Goal: Check status: Check status

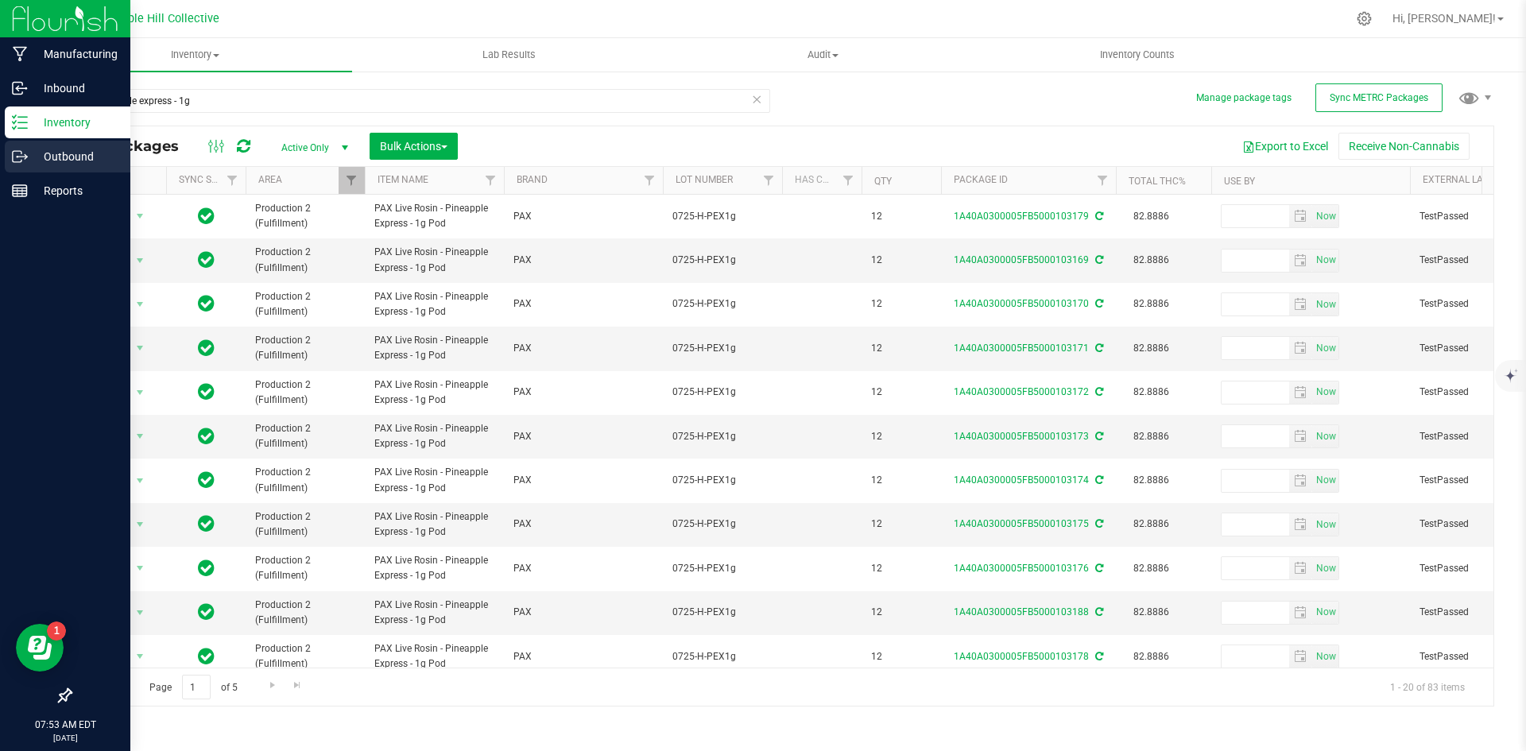
click at [20, 161] on icon at bounding box center [20, 157] width 16 height 16
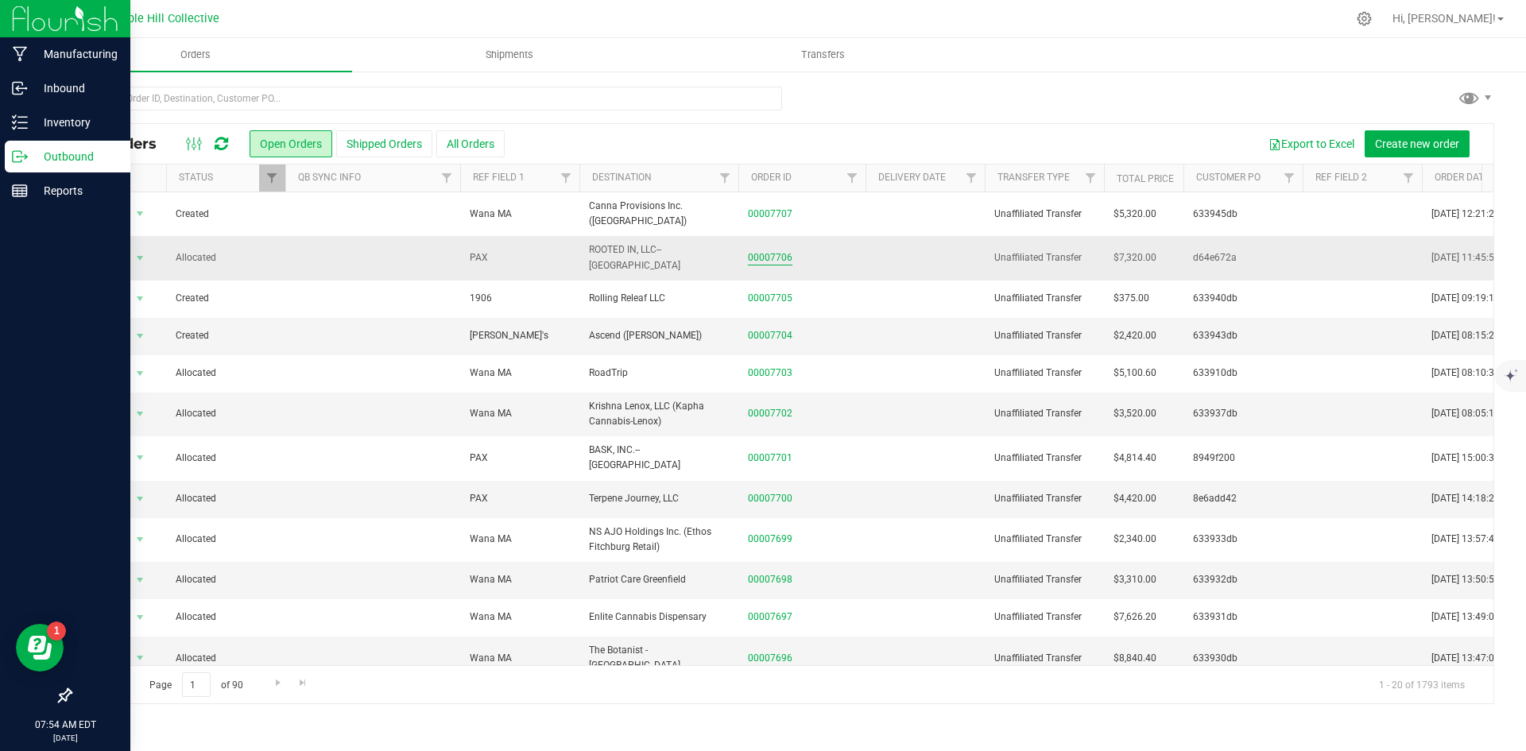
click at [757, 250] on link "00007706" at bounding box center [770, 257] width 45 height 15
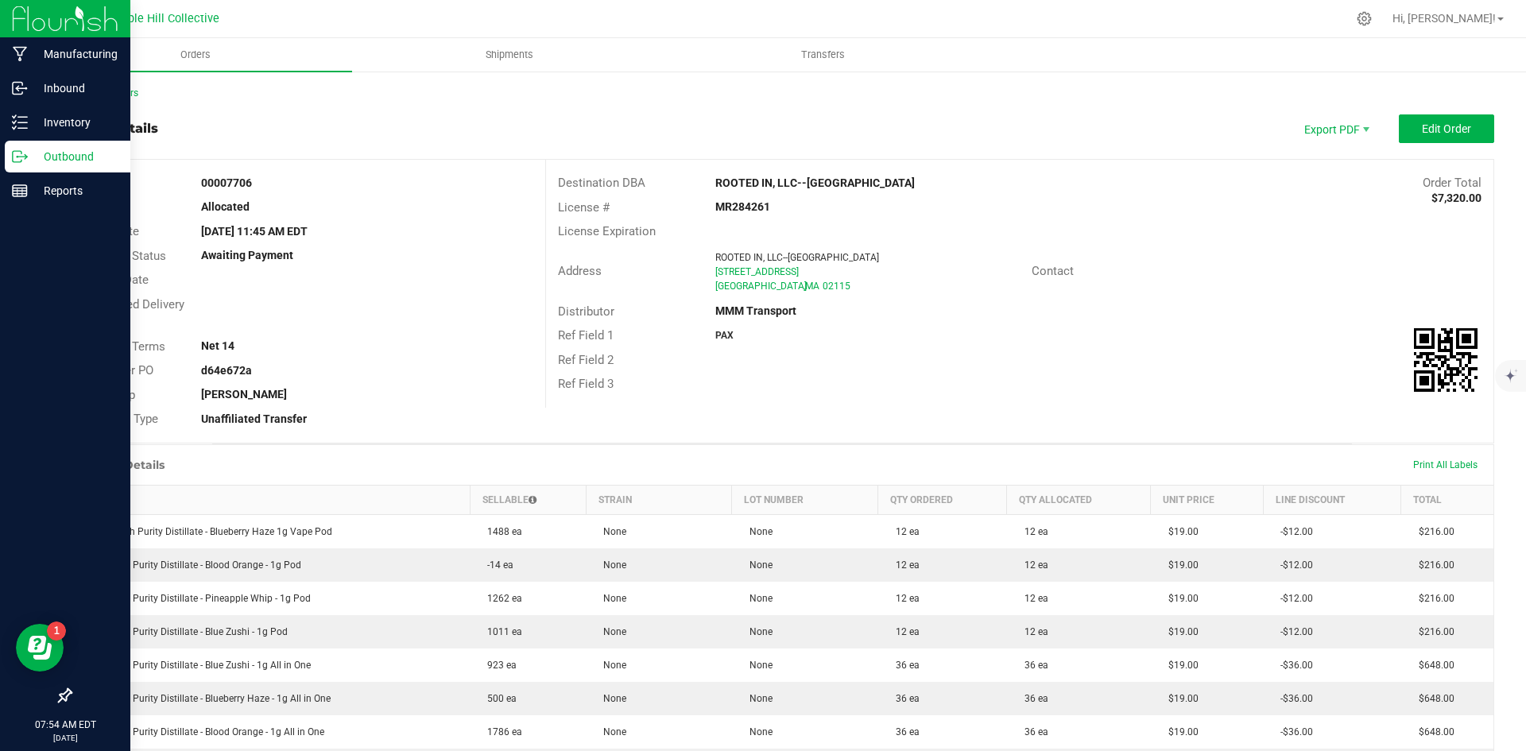
drag, startPoint x: 818, startPoint y: 287, endPoint x: 676, endPoint y: 247, distance: 147.8
click at [676, 247] on div "Address ROOTED IN, LLC--[GEOGRAPHIC_DATA] [STREET_ADDRESS]" at bounding box center [789, 271] width 486 height 49
